Goal: Task Accomplishment & Management: Manage account settings

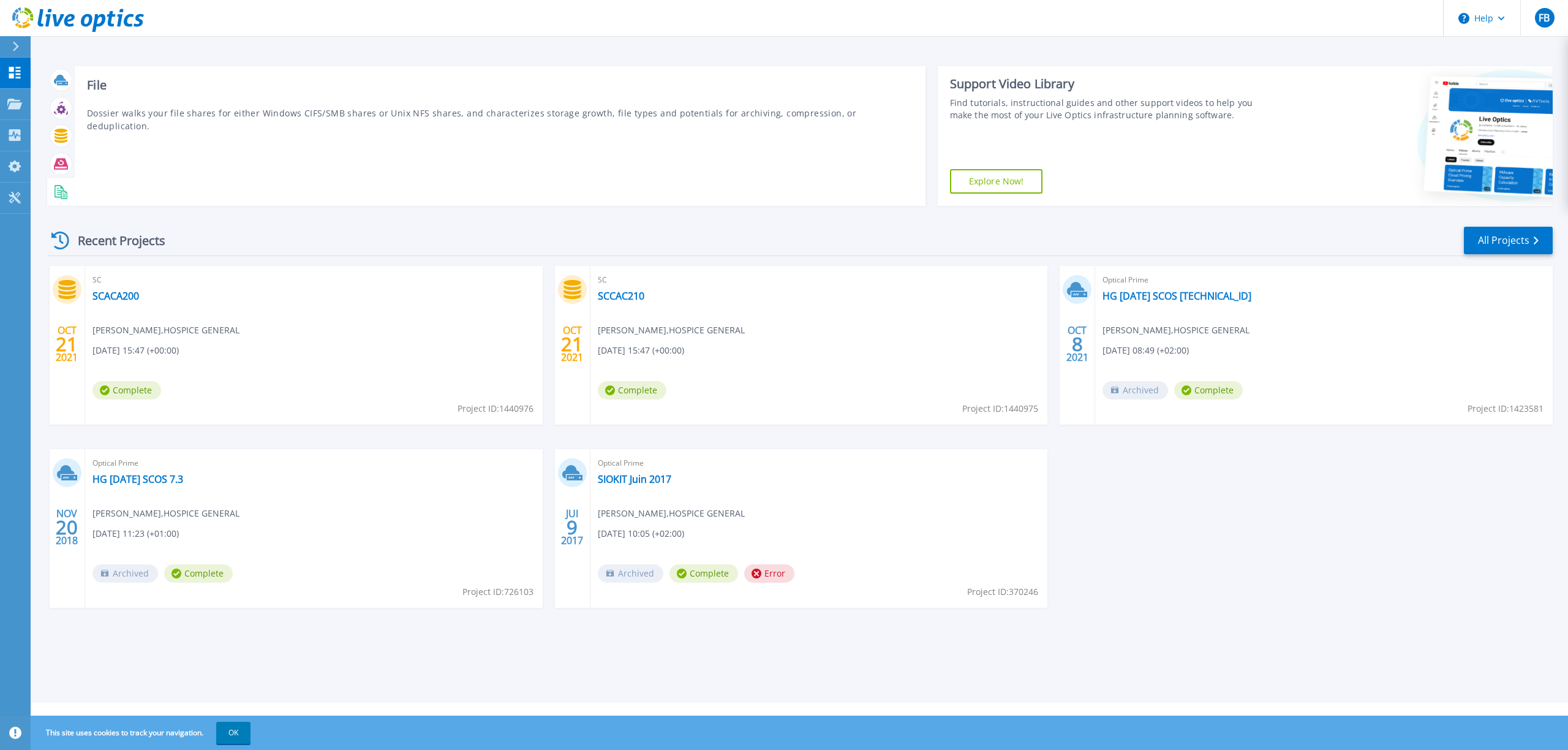
click at [224, 121] on div "File Dossier walks your file shares for either Windows CIFS/SMB shares or Unix …" at bounding box center [500, 136] width 851 height 140
click at [10, 47] on button at bounding box center [15, 47] width 31 height 21
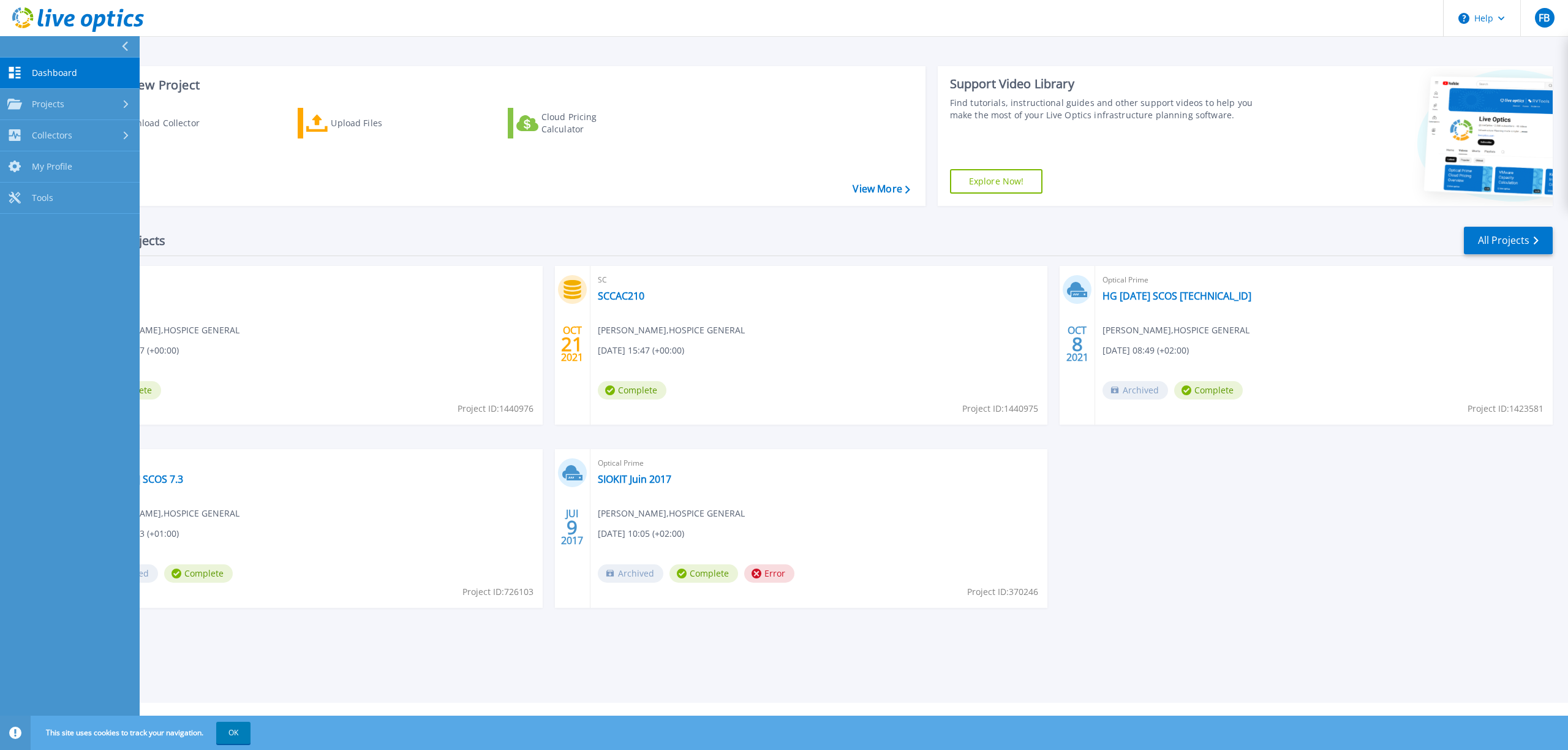
click at [25, 72] on link "Dashboard Dashboard" at bounding box center [69, 73] width 139 height 31
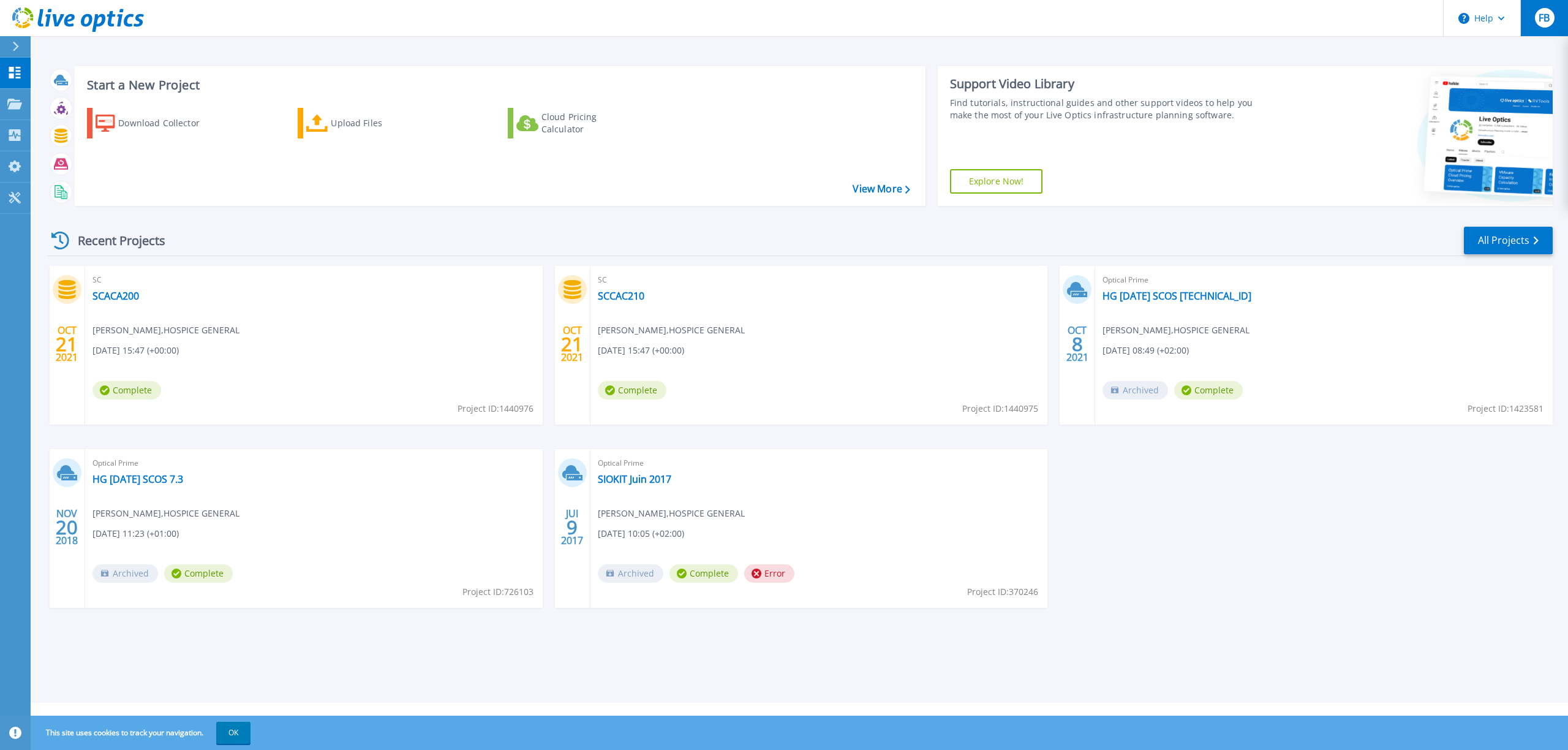
click at [1544, 21] on span "FB" at bounding box center [1544, 17] width 11 height 10
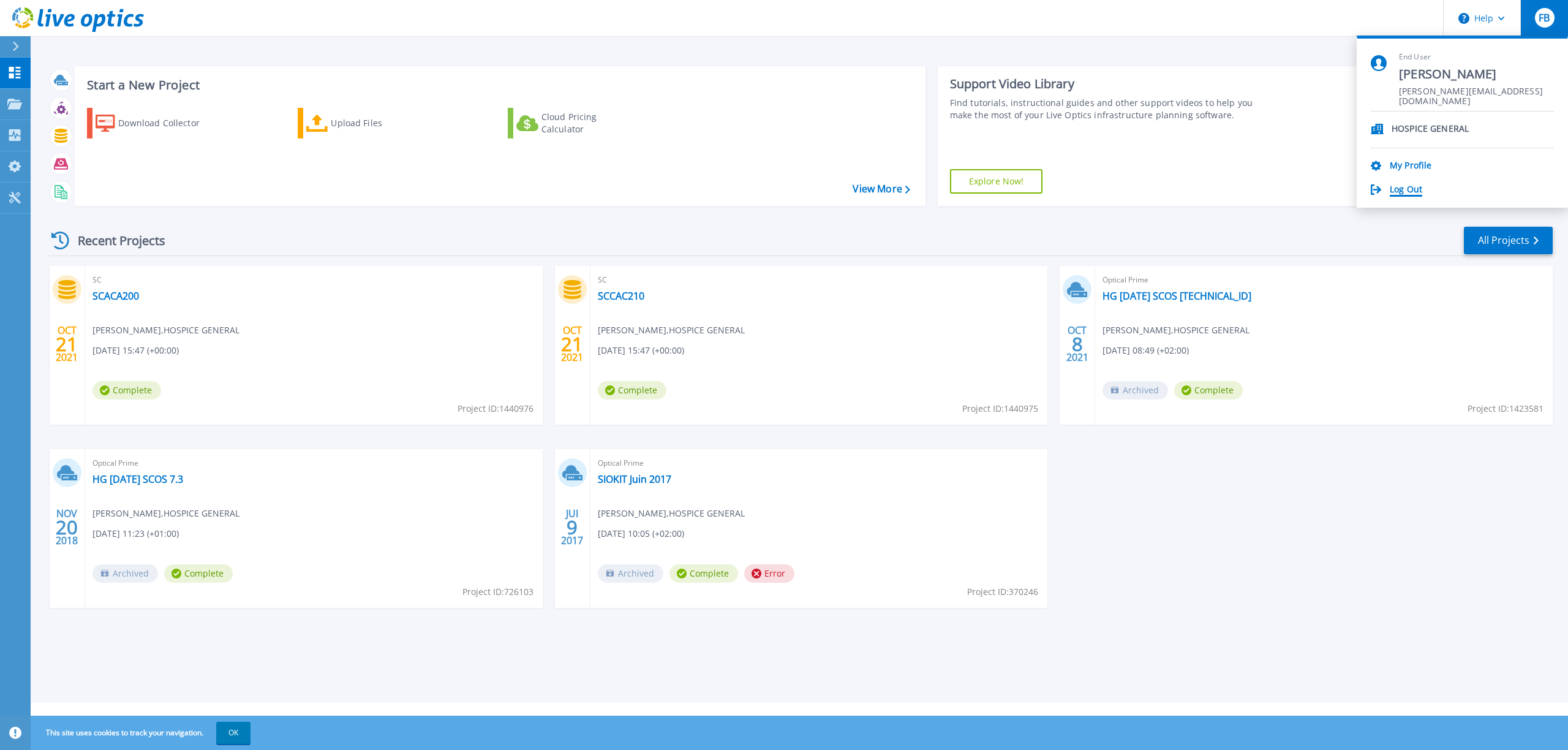
click at [1415, 189] on link "Log Out" at bounding box center [1406, 190] width 32 height 12
